Goal: Task Accomplishment & Management: Manage account settings

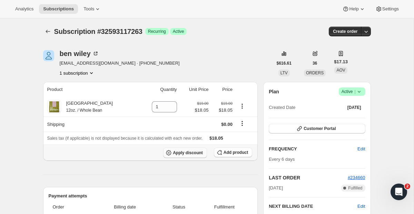
click at [199, 152] on span "Apply discount" at bounding box center [188, 153] width 30 height 6
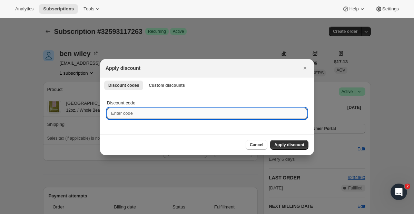
click at [199, 110] on input "Discount code" at bounding box center [207, 113] width 200 height 11
click at [170, 86] on span "Custom discounts" at bounding box center [167, 85] width 36 height 6
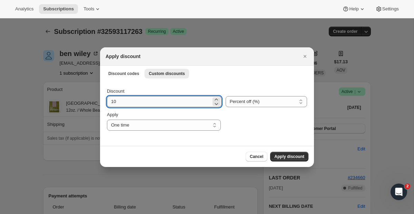
click at [160, 100] on input "10" at bounding box center [159, 101] width 104 height 11
type input "19"
click at [245, 98] on select "Percent off (%) Amount off ($)" at bounding box center [266, 101] width 81 height 11
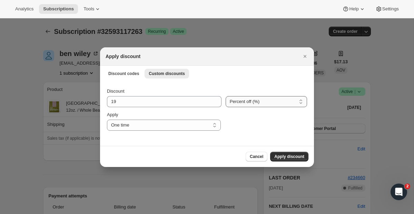
select select "fixed"
click at [226, 96] on select "Percent off (%) Amount off ($)" at bounding box center [266, 101] width 81 height 11
click at [173, 118] on div "Apply One time Specify instances... Indefinitely One time" at bounding box center [164, 120] width 114 height 19
click at [286, 158] on span "Apply discount" at bounding box center [289, 157] width 30 height 6
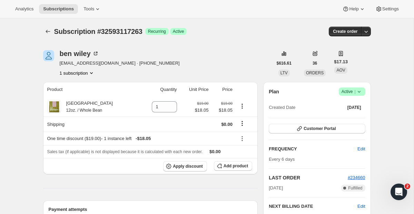
click at [276, 190] on span "[DATE]" at bounding box center [276, 187] width 14 height 7
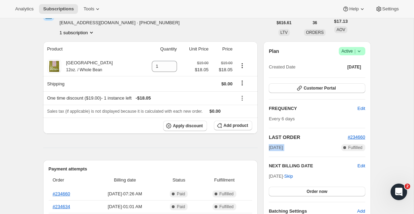
scroll to position [47, 0]
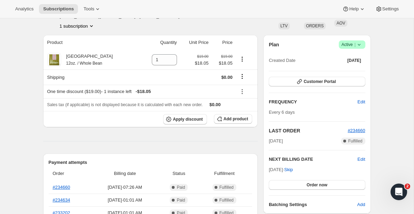
click at [276, 170] on span "[DATE] · Skip" at bounding box center [281, 169] width 24 height 5
copy span "[DATE] ·"
